Goal: Information Seeking & Learning: Check status

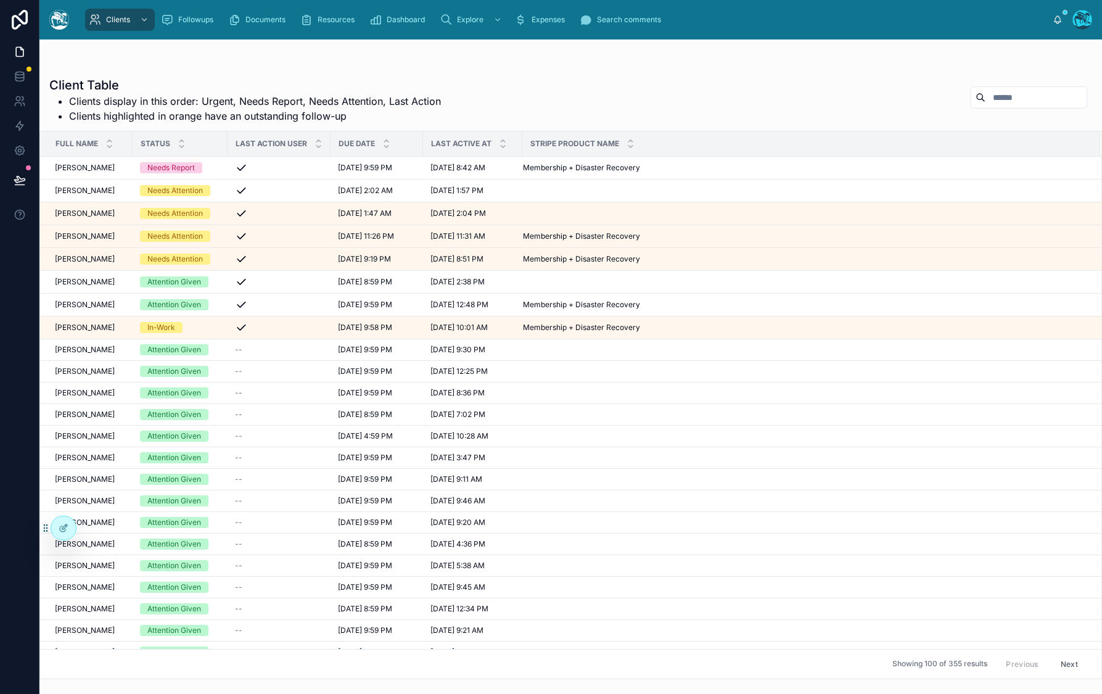
click at [994, 86] on div at bounding box center [1028, 97] width 117 height 22
click at [996, 92] on input "text" at bounding box center [1035, 97] width 101 height 17
type input "*****"
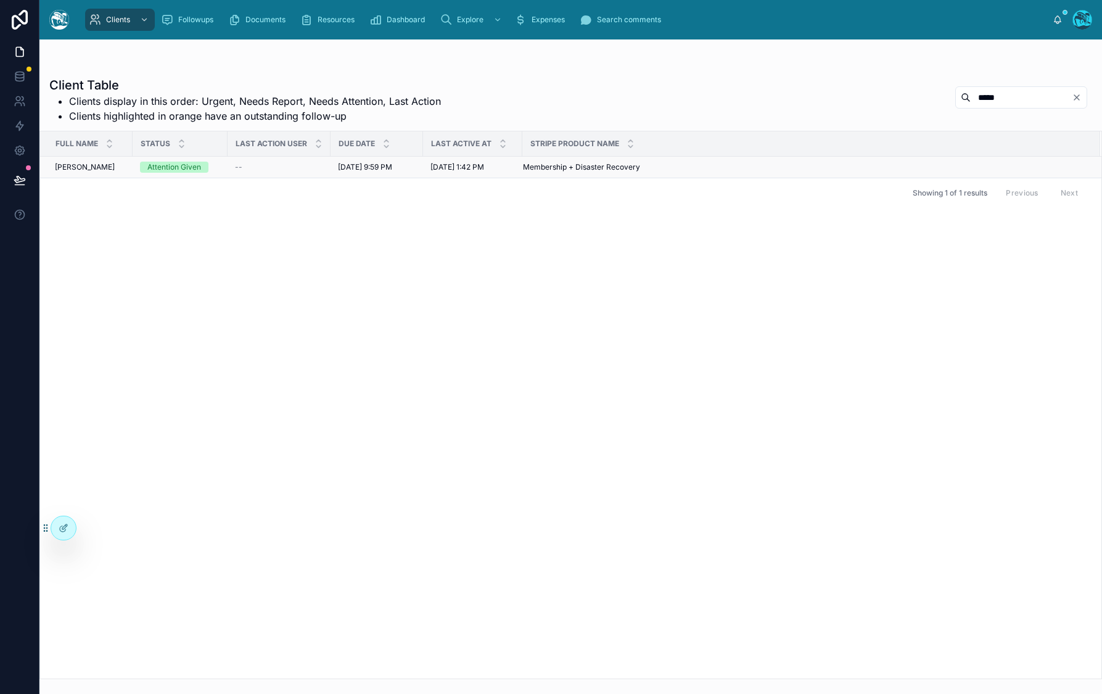
click at [84, 169] on span "[PERSON_NAME]" at bounding box center [85, 167] width 60 height 10
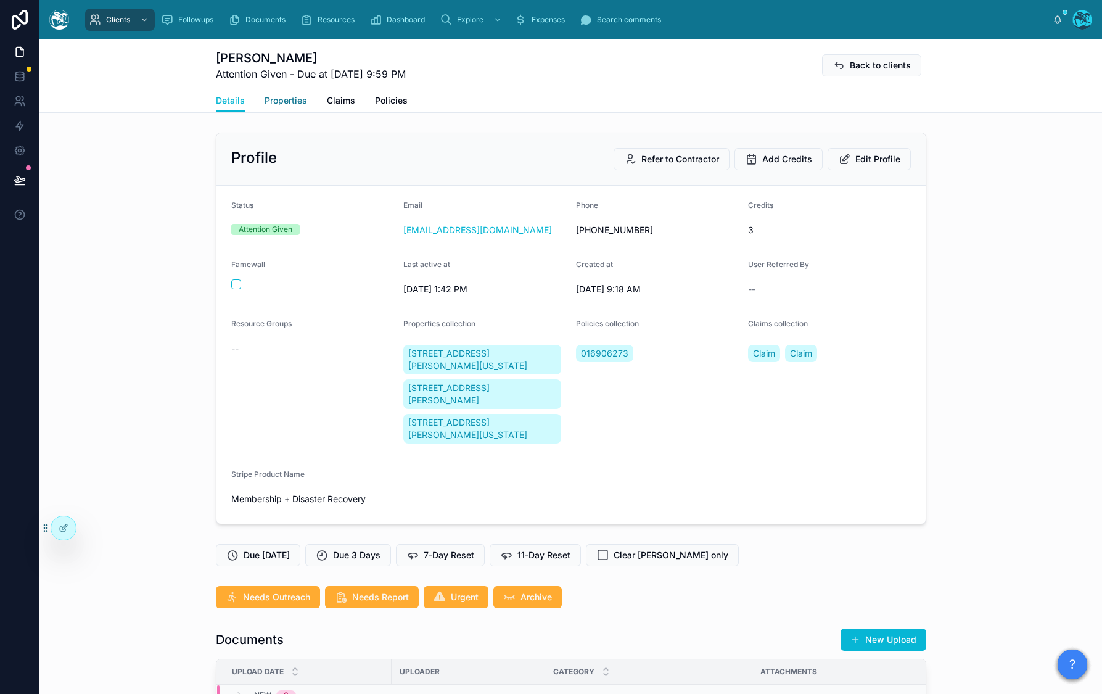
click at [266, 97] on span "Properties" at bounding box center [286, 100] width 43 height 12
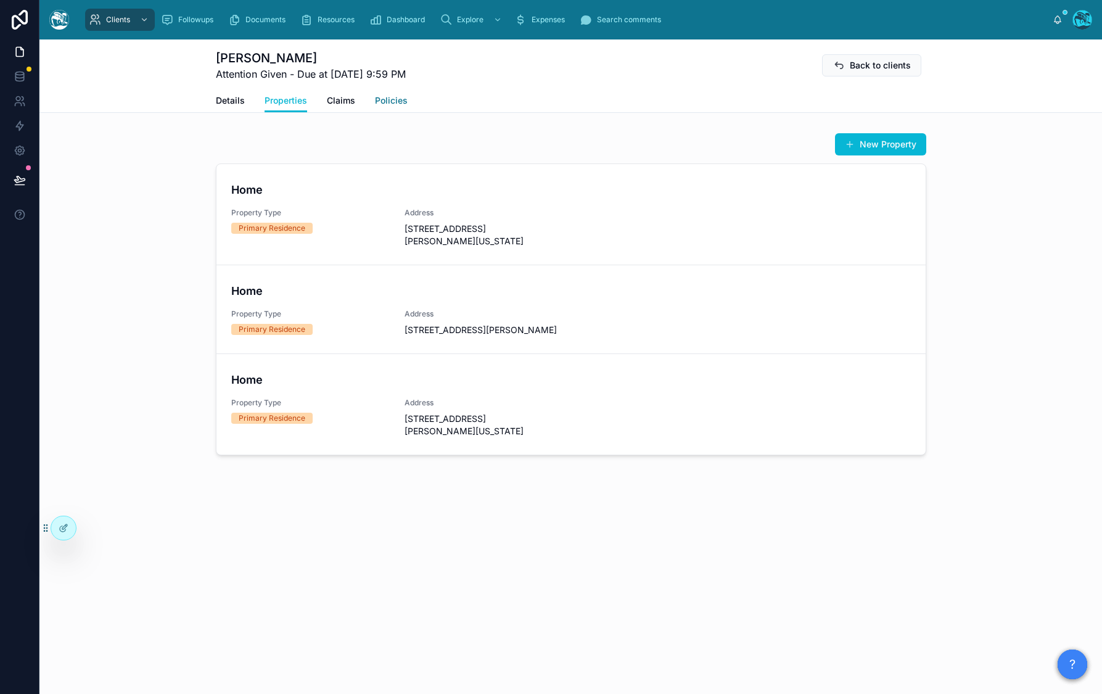
click at [379, 100] on span "Policies" at bounding box center [391, 100] width 33 height 12
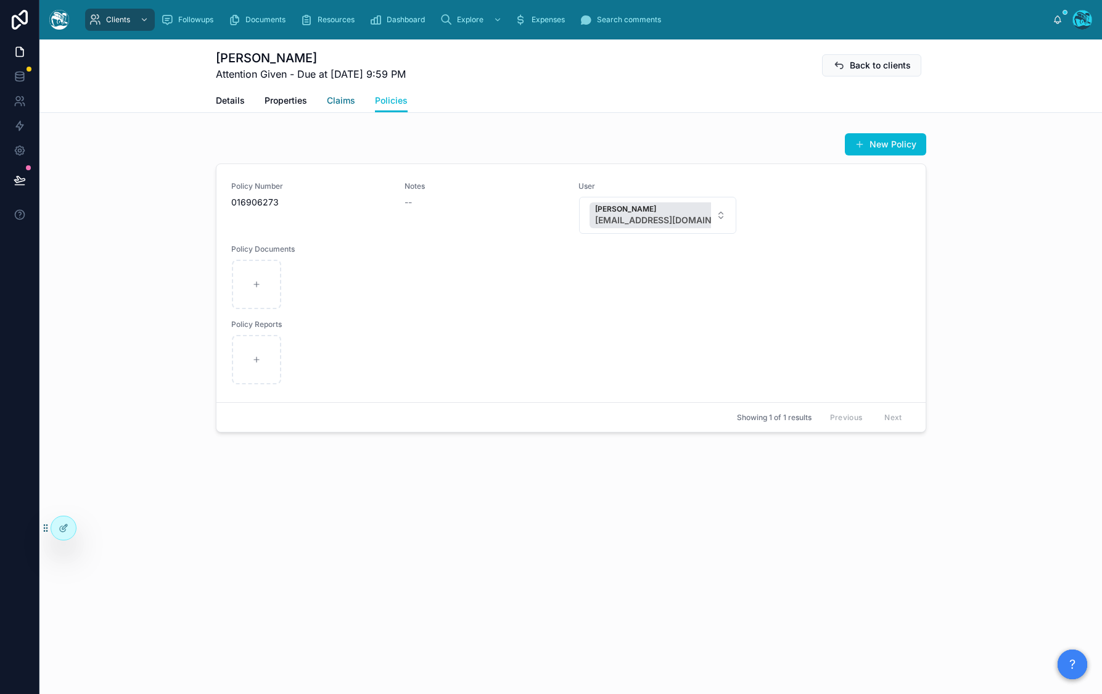
click at [339, 104] on span "Claims" at bounding box center [341, 100] width 28 height 12
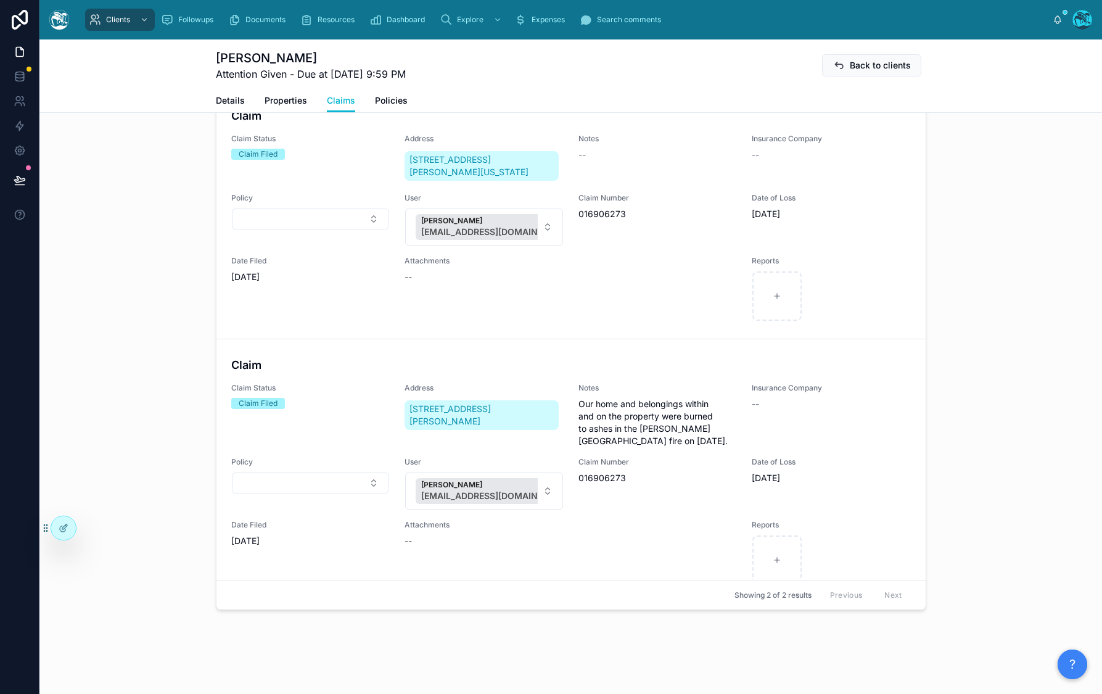
click at [281, 85] on div "[PERSON_NAME] Attention Given - Due at [DATE] 9:59 PM Back to clients" at bounding box center [571, 63] width 710 height 49
click at [284, 93] on link "Properties" at bounding box center [286, 101] width 43 height 25
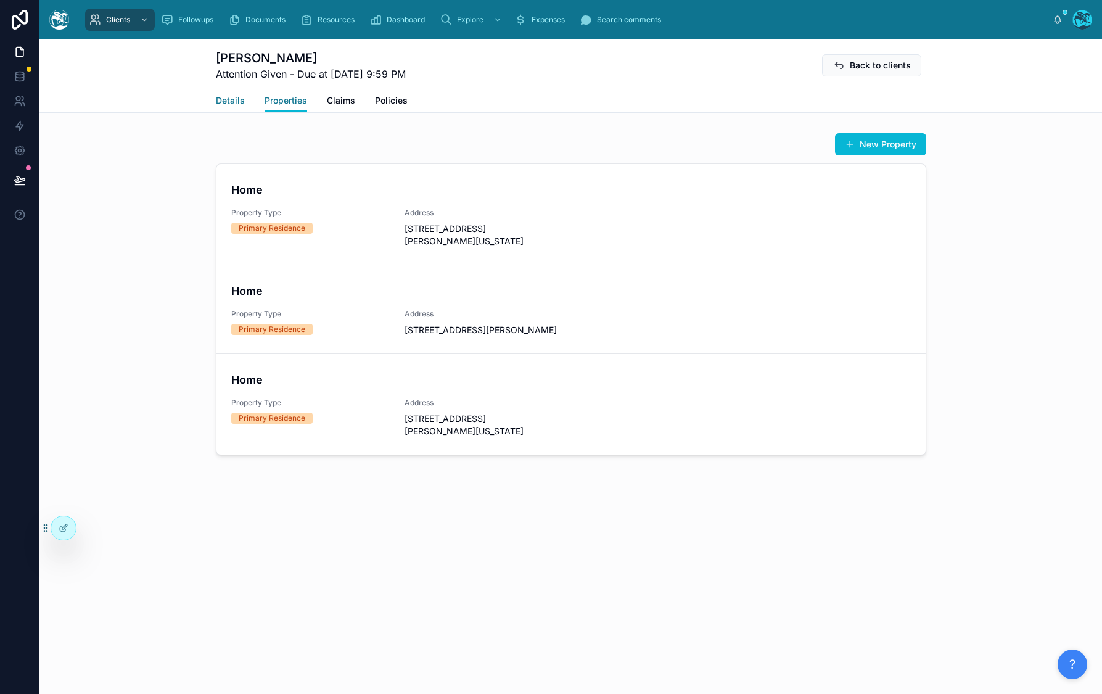
drag, startPoint x: 221, startPoint y: 97, endPoint x: 287, endPoint y: 105, distance: 66.5
click at [221, 97] on span "Details" at bounding box center [230, 100] width 29 height 12
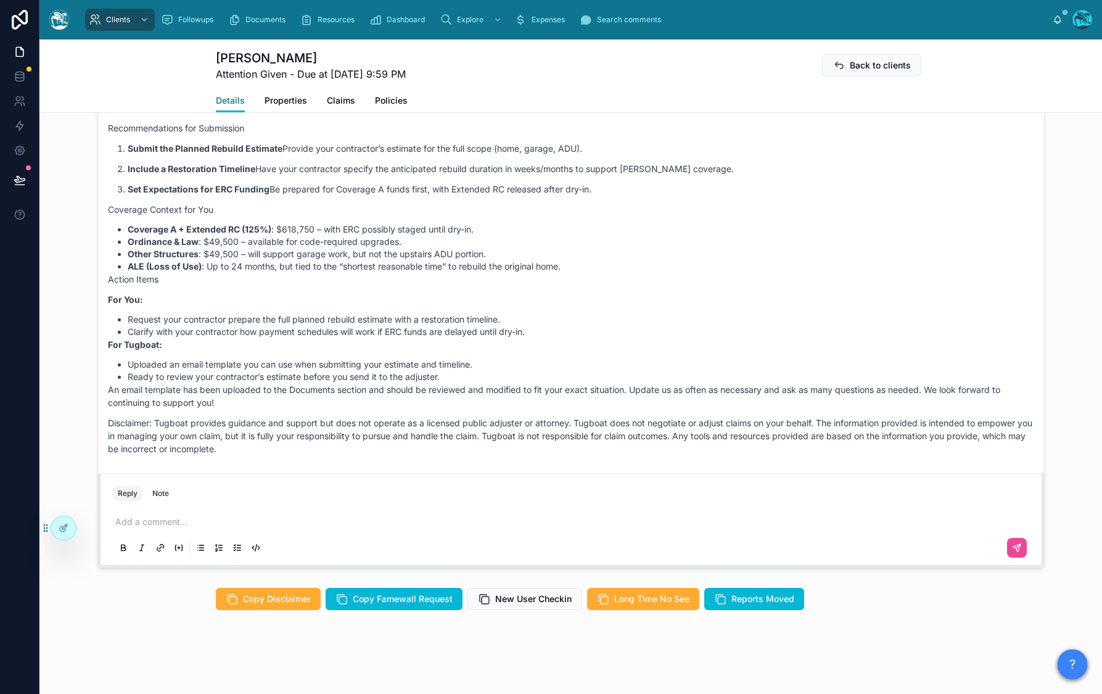
scroll to position [386, 0]
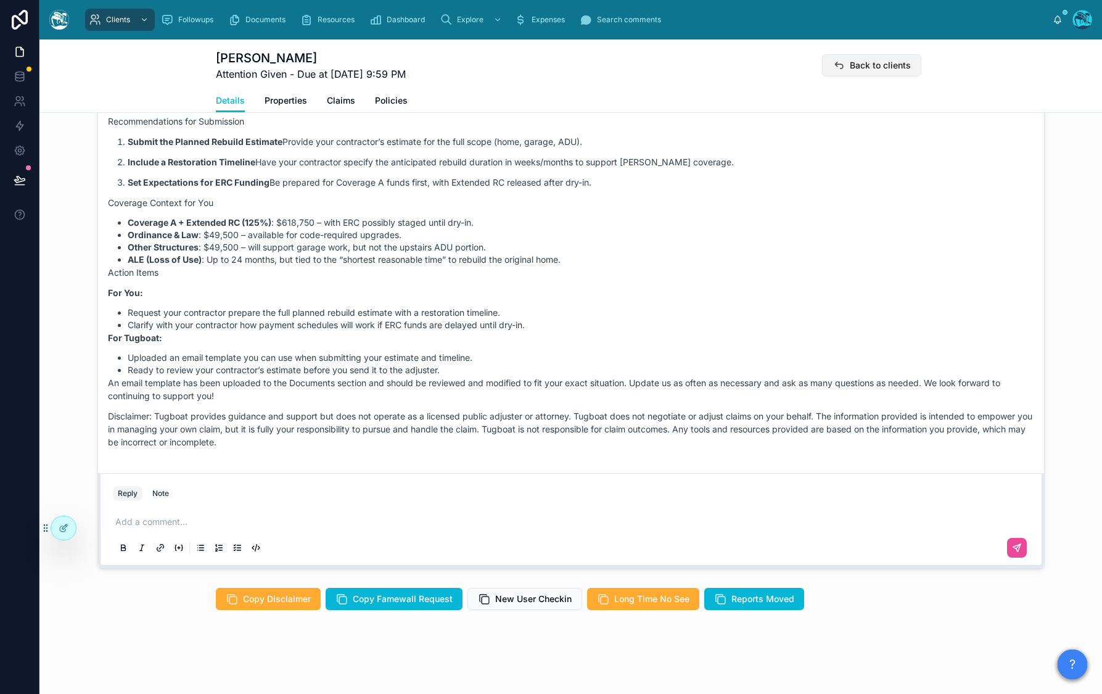
click at [861, 73] on button "Back to clients" at bounding box center [871, 65] width 99 height 22
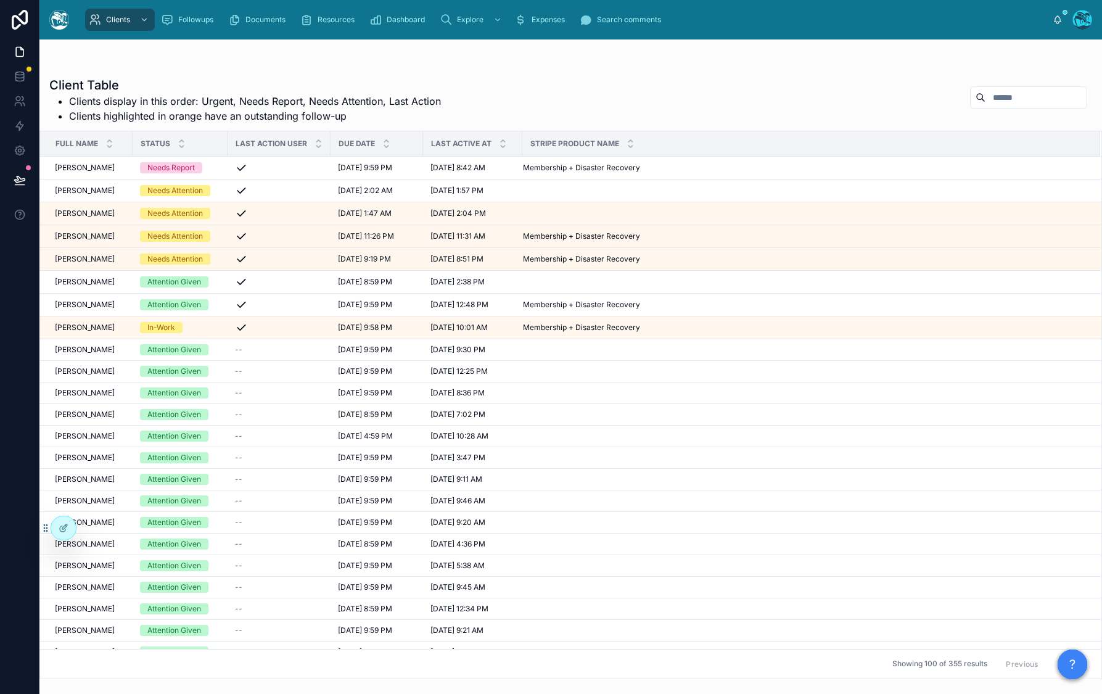
click at [1051, 110] on div "Client Table Clients display in this order: Urgent, Needs Report, Needs Attenti…" at bounding box center [570, 99] width 1043 height 47
click at [1051, 103] on input "text" at bounding box center [1035, 97] width 101 height 17
type input "*****"
